Goal: Transaction & Acquisition: Purchase product/service

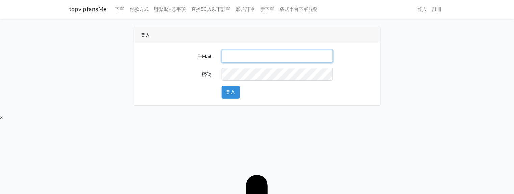
click at [256, 53] on input "E-Mail" at bounding box center [277, 56] width 111 height 12
type input "twtop123@uahoo.com.tw"
click at [233, 92] on button "登入" at bounding box center [231, 92] width 18 height 12
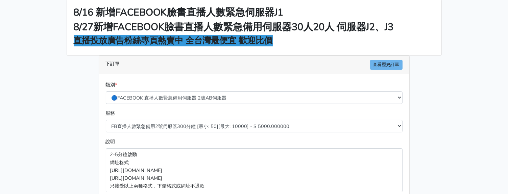
scroll to position [42, 0]
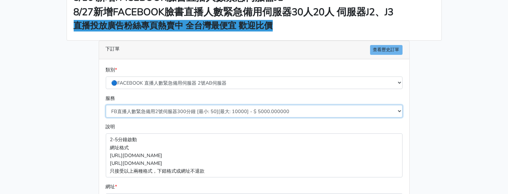
click at [213, 113] on select "FB直播人數緊急備用2號伺服器300分鐘 [最小: 50][最大: 10000] - $ 5000.000000 FB直播人數緊急備用2號伺服器60分鐘 [最…" at bounding box center [254, 111] width 297 height 12
select select "577"
click at [106, 105] on select "FB直播人數緊急備用2號伺服器300分鐘 [最小: 50][最大: 10000] - $ 5000.000000 FB直播人數緊急備用2號伺服器60分鐘 [最…" at bounding box center [254, 111] width 297 height 12
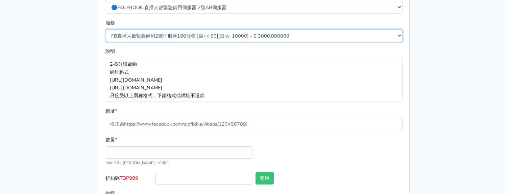
scroll to position [150, 0]
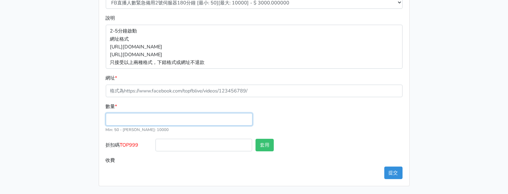
click at [147, 119] on input "數量 *" at bounding box center [179, 119] width 147 height 12
type input "50"
type input "150.000"
click at [60, 44] on main "8/16 新增FACEBOOK臉書直播人數緊急伺服器J1 8/27新增FACEBOOK臉書直播人數緊急備用伺服器30人20人 伺服器J2、J3 直播投放廣告粉…" at bounding box center [254, 31] width 508 height 326
click at [415, 69] on div "8/16 新增FACEBOOK臉書直播人數緊急伺服器J1 8/27新增FACEBOOK臉書直播人數緊急備用伺服器30人20人 伺服器J2、J3 直播投放廣告粉…" at bounding box center [253, 30] width 385 height 309
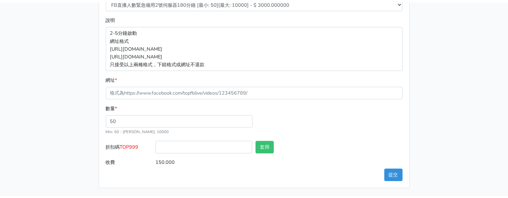
scroll to position [146, 0]
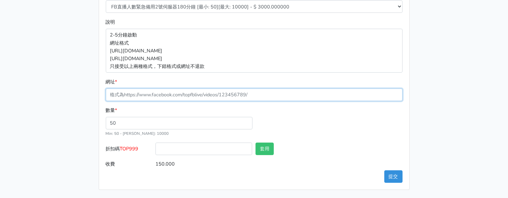
drag, startPoint x: 128, startPoint y: 100, endPoint x: 131, endPoint y: 98, distance: 3.6
click at [128, 100] on input "網址 *" at bounding box center [254, 94] width 297 height 12
paste input "[URL][DOMAIN_NAME]"
type input "[URL][DOMAIN_NAME]"
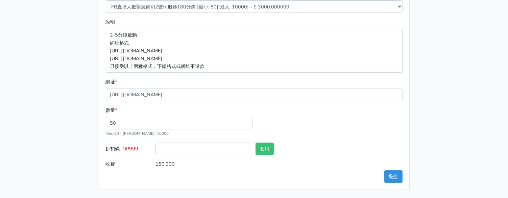
click at [323, 133] on div "數量 * 50 Min: 50 - Max: 10000" at bounding box center [254, 124] width 300 height 36
click at [396, 178] on button "提交" at bounding box center [393, 176] width 18 height 12
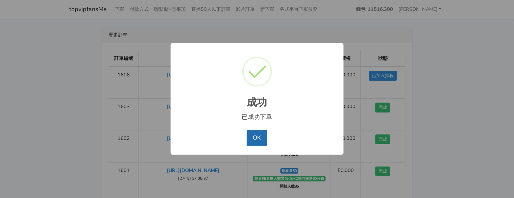
click at [255, 135] on button "OK" at bounding box center [257, 138] width 21 height 16
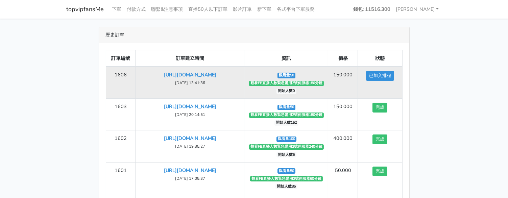
click at [199, 78] on td "[URL][DOMAIN_NAME] [DATE] 13:41:36" at bounding box center [189, 83] width 109 height 32
click at [201, 76] on link "[URL][DOMAIN_NAME]" at bounding box center [190, 74] width 52 height 7
